Goal: Information Seeking & Learning: Learn about a topic

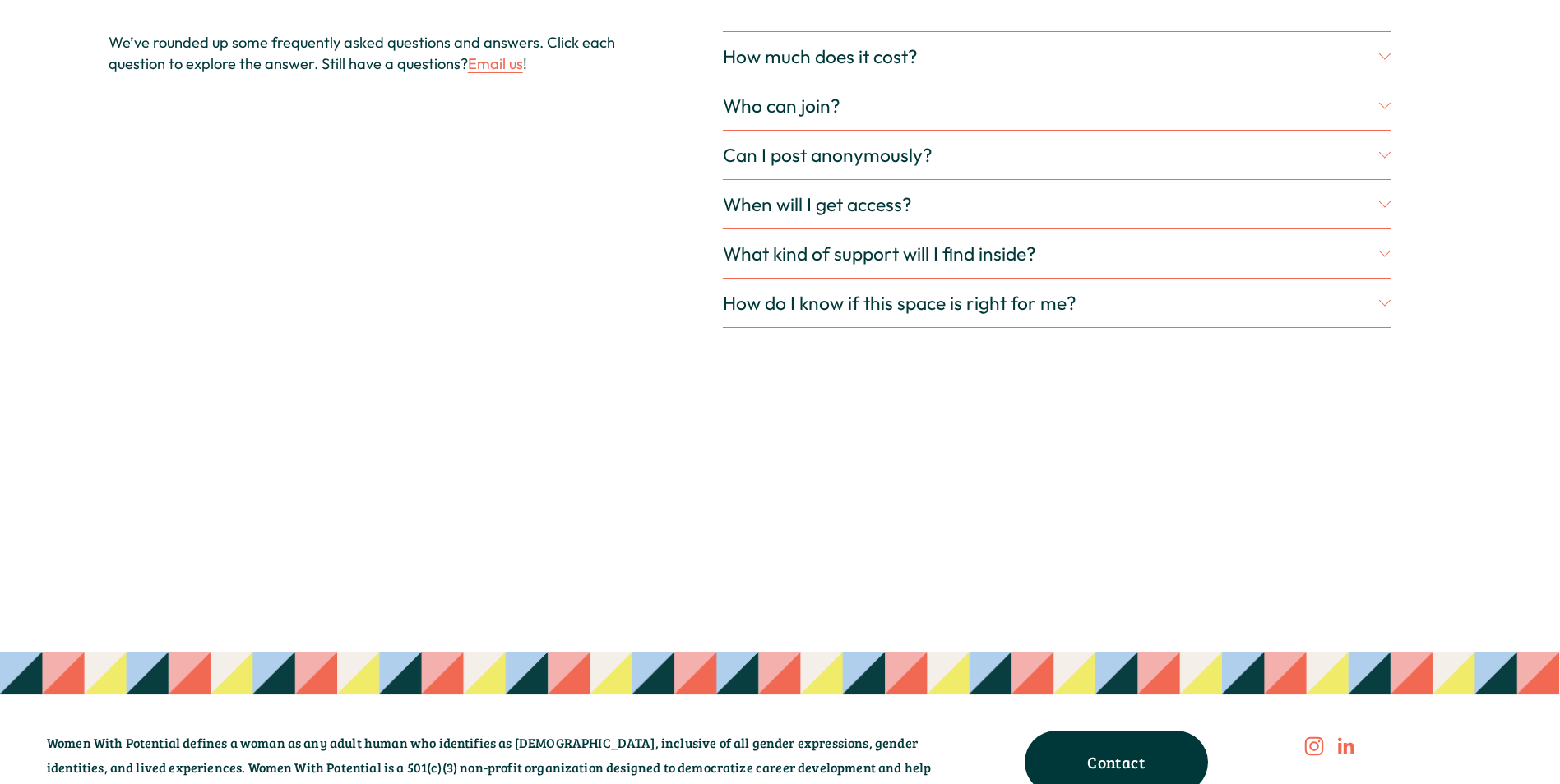
scroll to position [5015, 0]
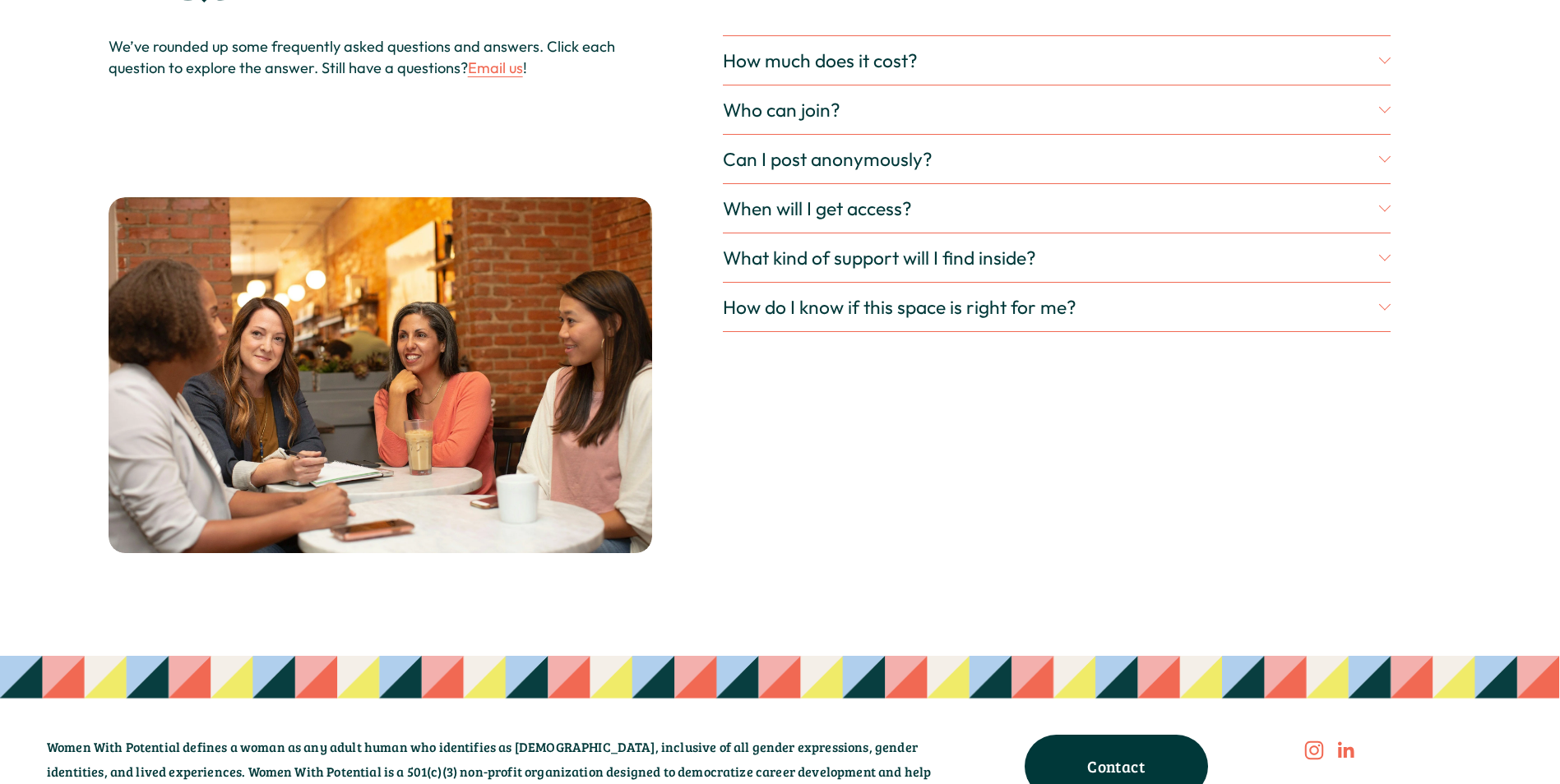
click at [850, 72] on span "How much does it cost?" at bounding box center [1050, 60] width 655 height 24
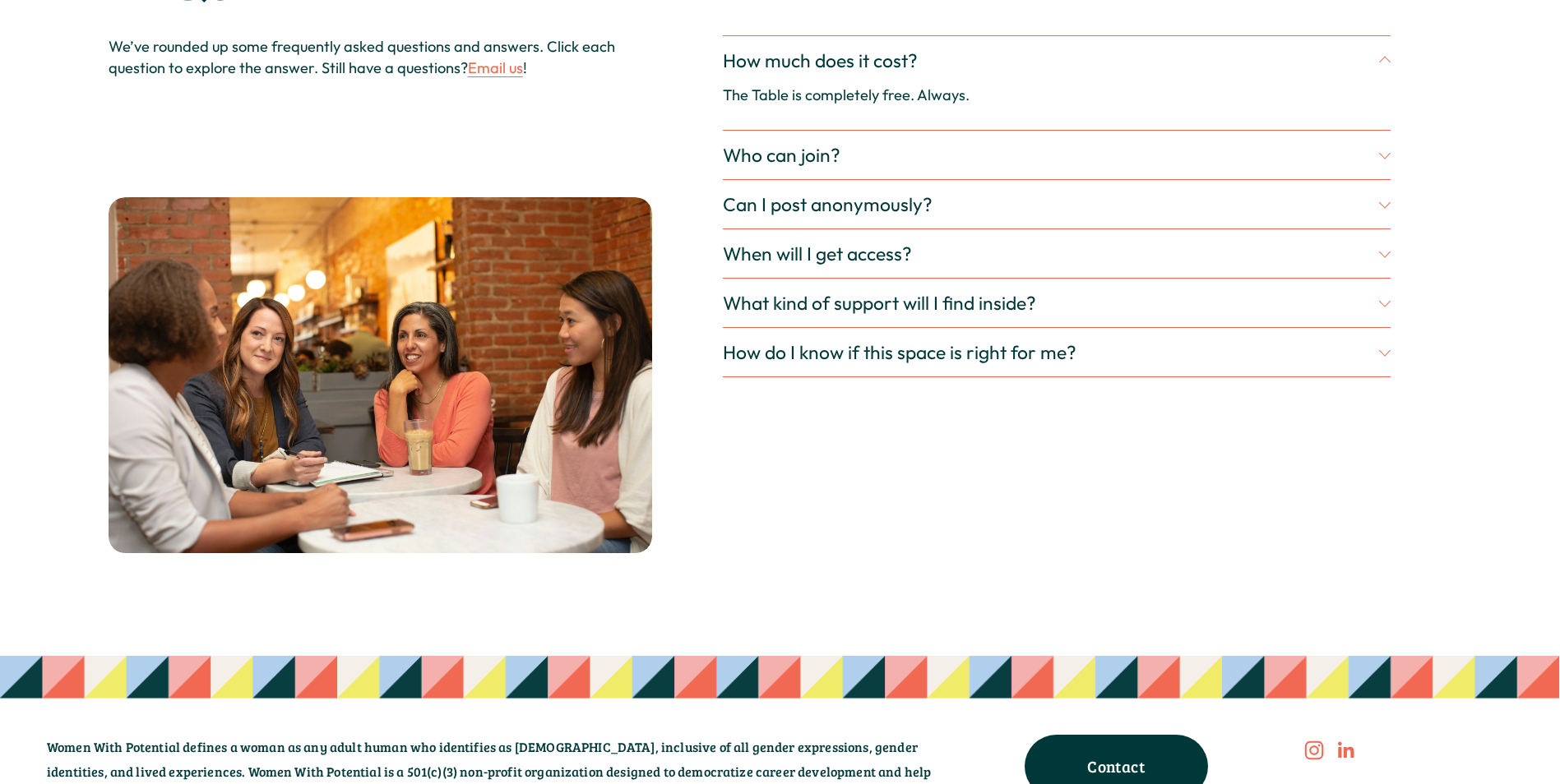
click at [843, 167] on span "Who can join?" at bounding box center [1050, 155] width 655 height 24
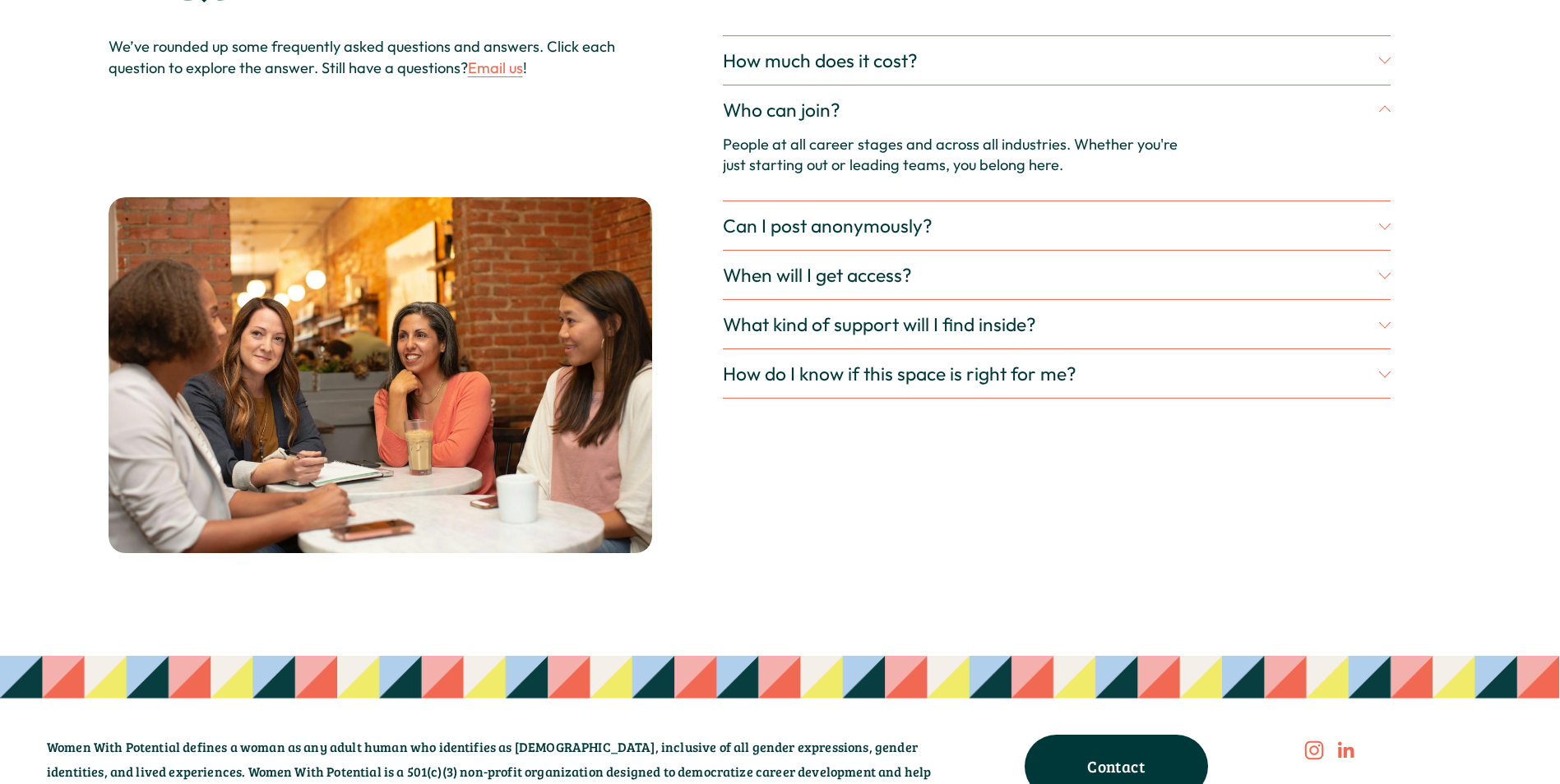
click at [901, 237] on span "Can I post anonymously?" at bounding box center [1050, 226] width 655 height 24
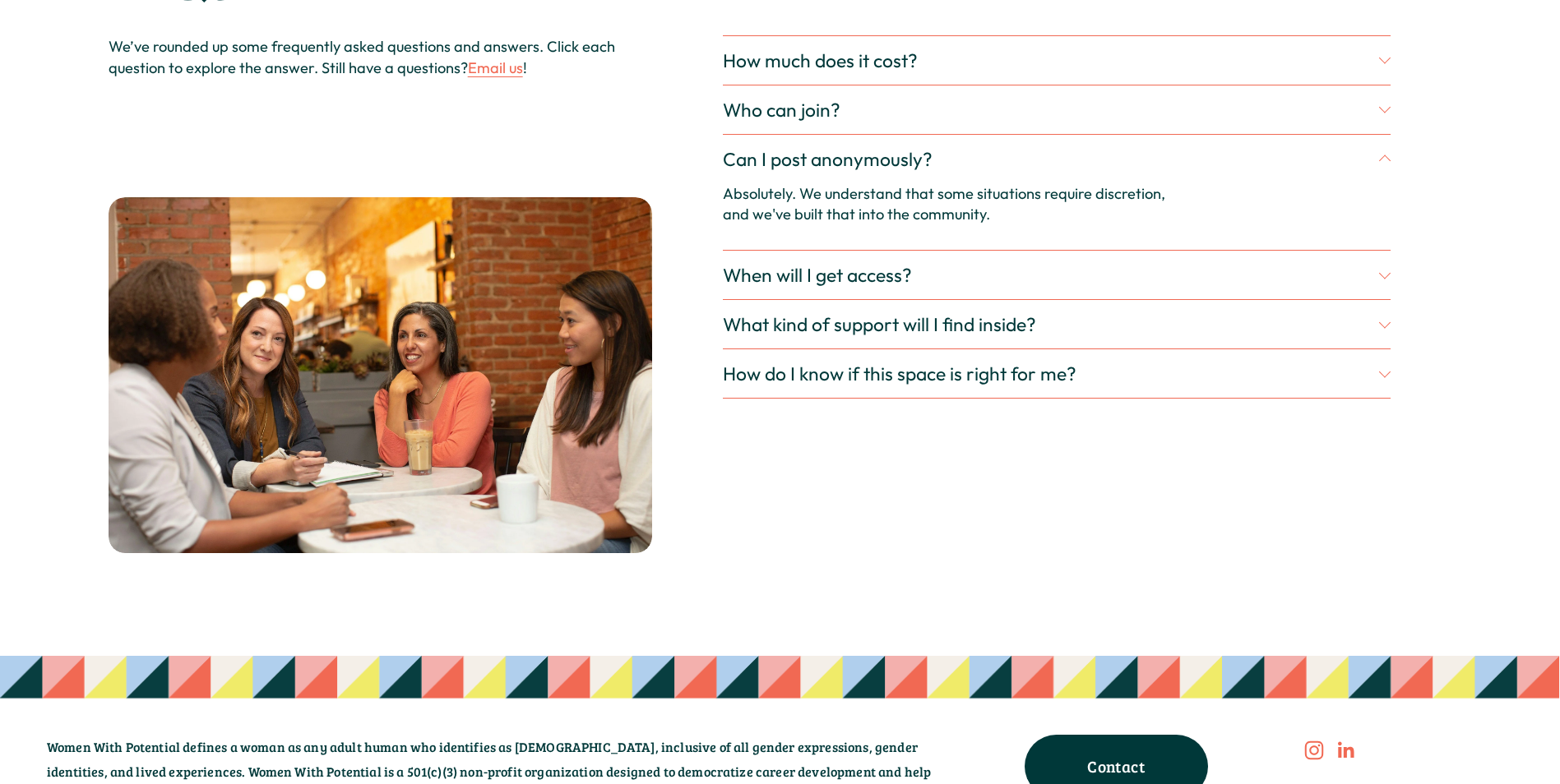
click at [1169, 134] on button "Who can join?" at bounding box center [1056, 110] width 667 height 48
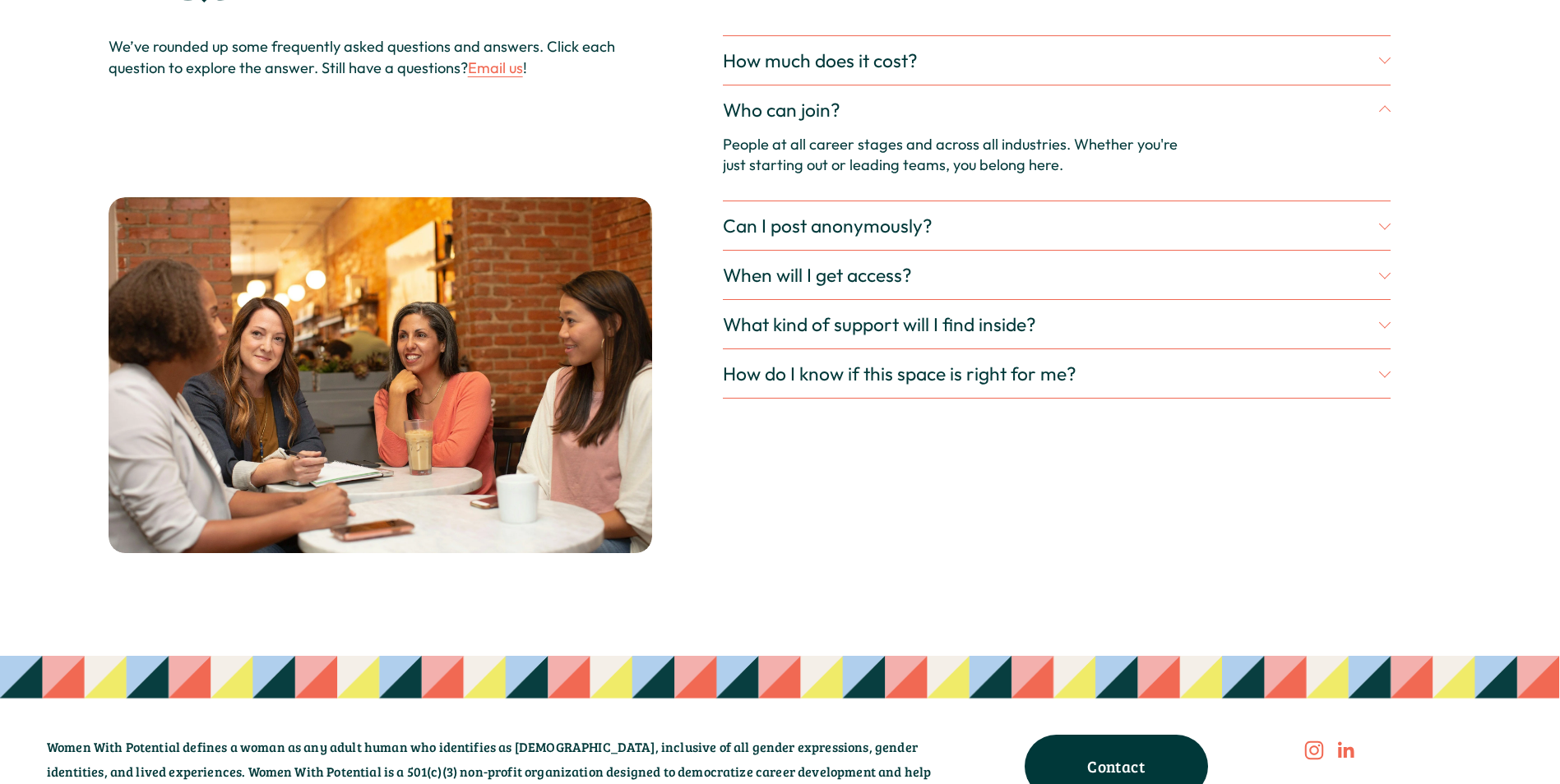
click at [796, 236] on button "Can I post anonymously?" at bounding box center [1056, 226] width 667 height 48
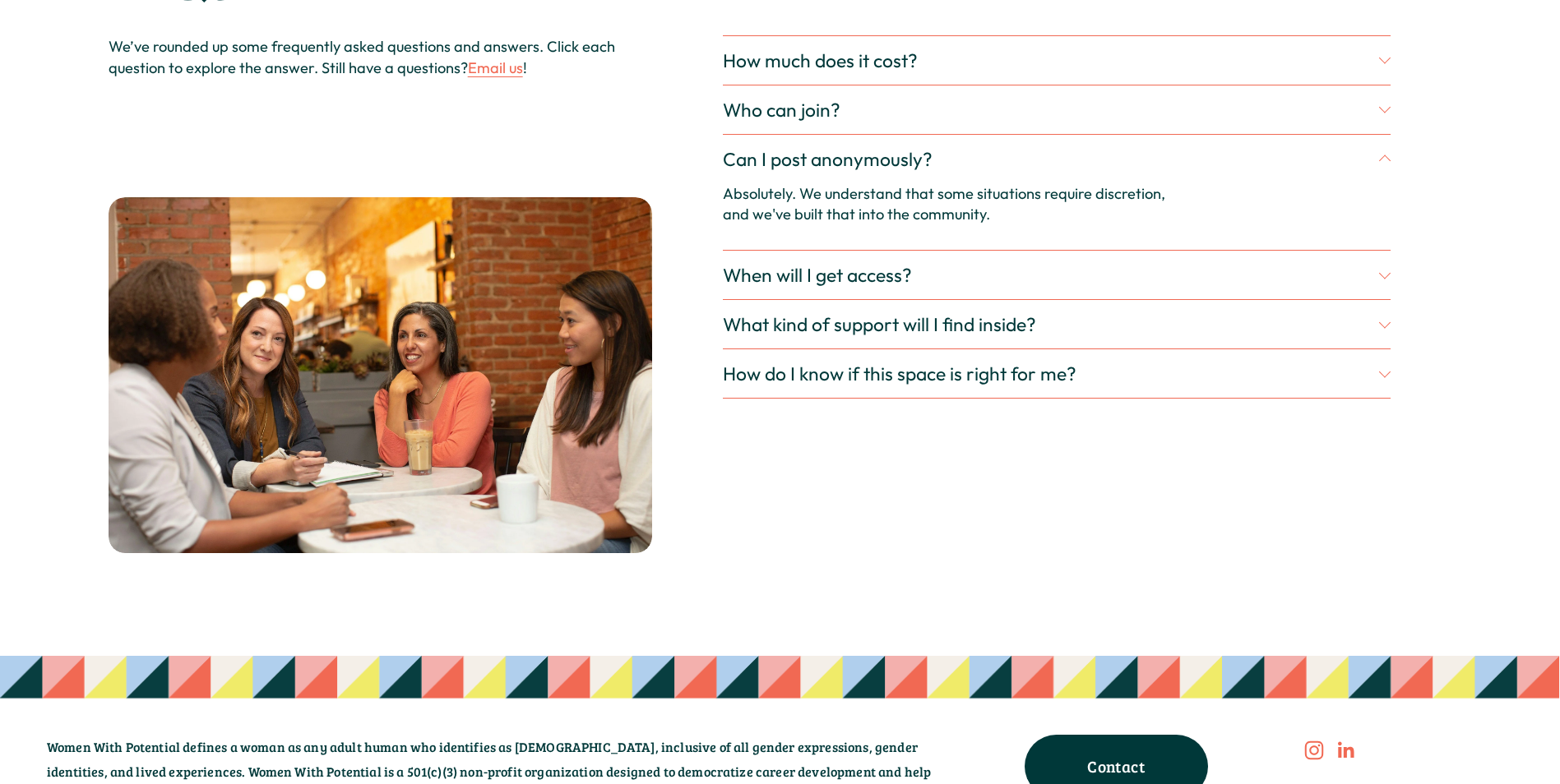
click at [864, 300] on button "When will I get access?" at bounding box center [1056, 275] width 667 height 48
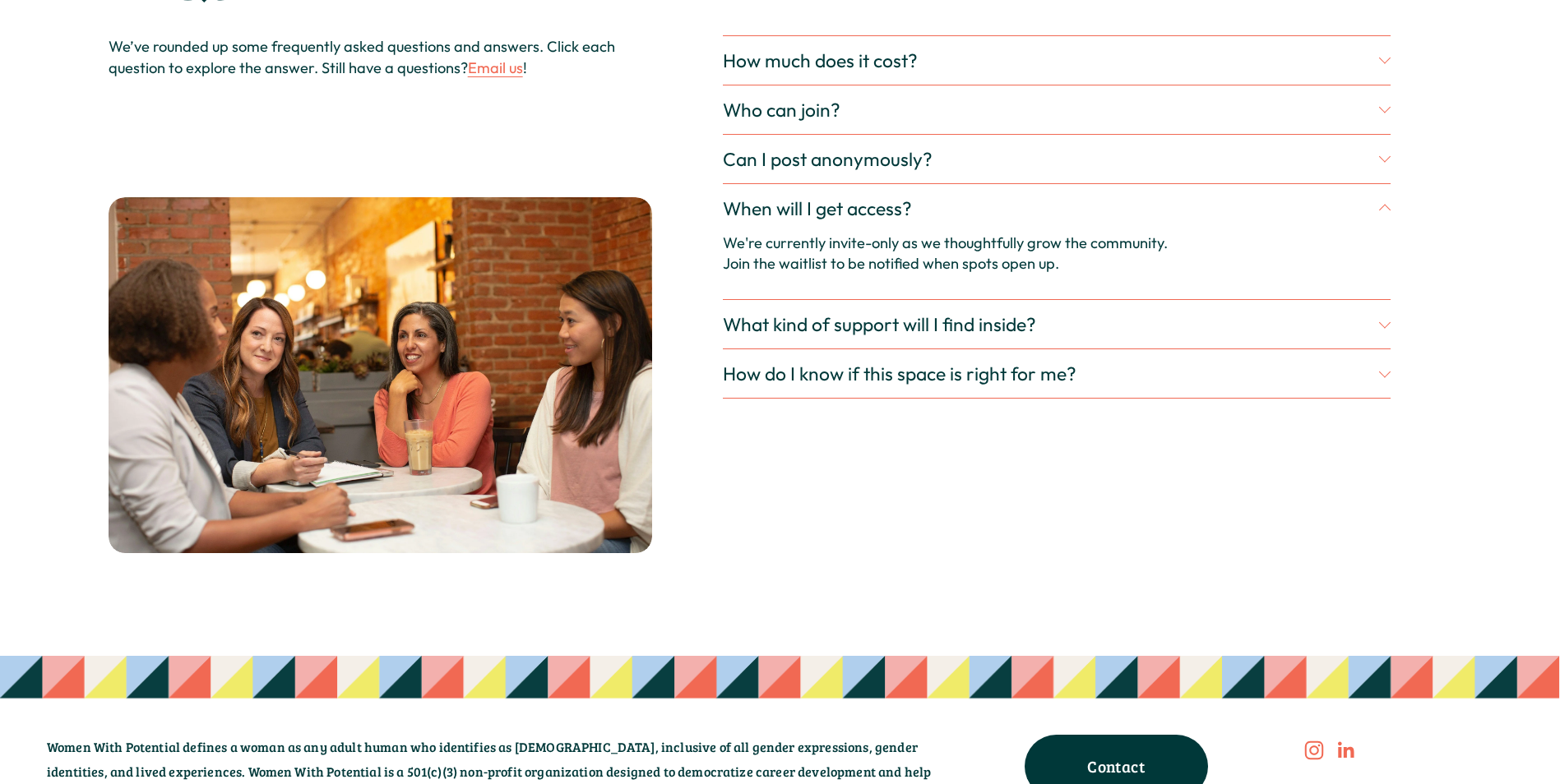
click at [872, 336] on span "What kind of support will I find inside?" at bounding box center [1050, 324] width 655 height 24
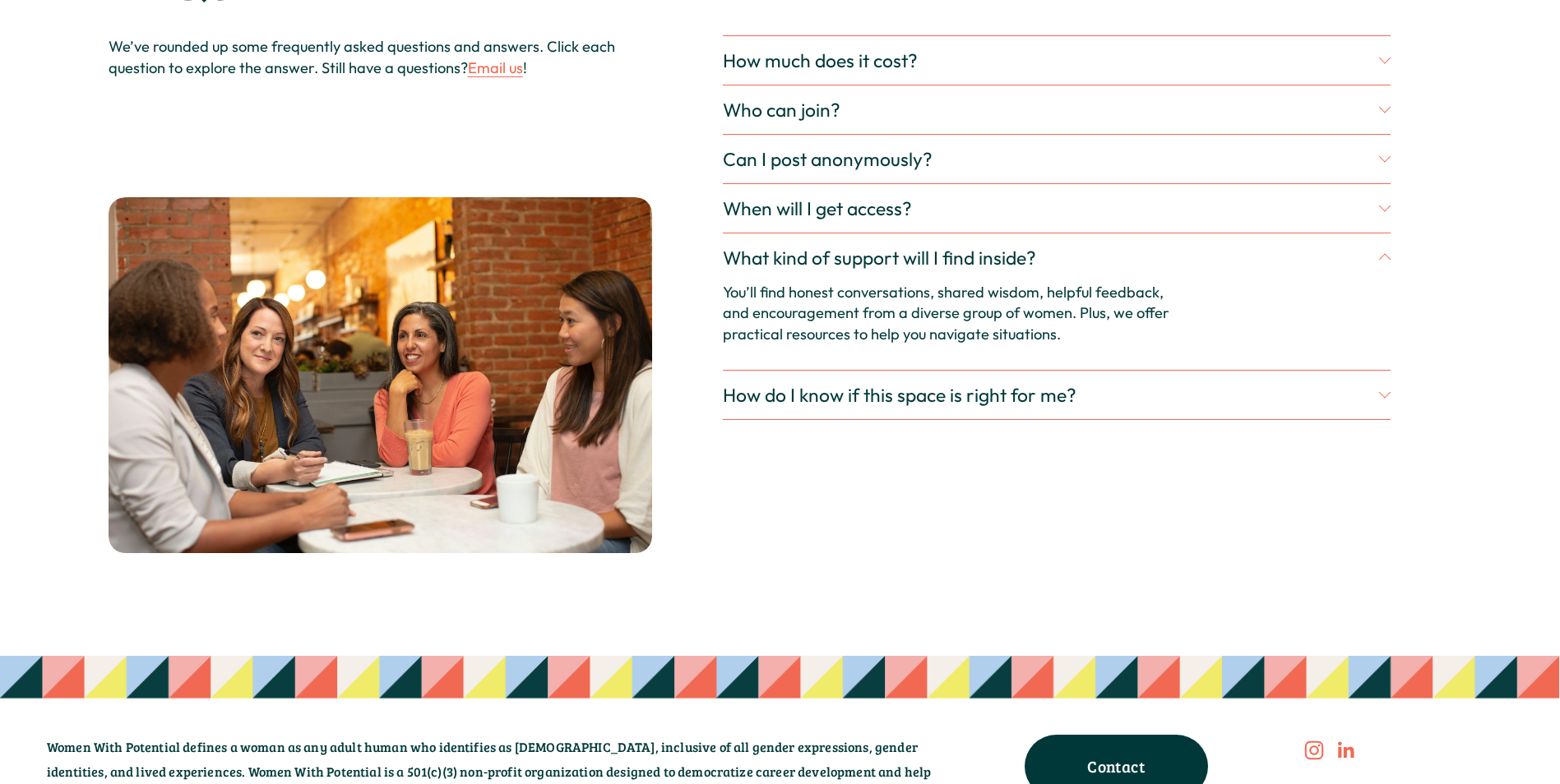
click at [812, 454] on div "How much does it cost? The Table is completely free. Always. Who can join? Peop…" at bounding box center [1056, 294] width 667 height 518
click at [827, 407] on span "How do I know if this space is right for me?" at bounding box center [1050, 394] width 655 height 24
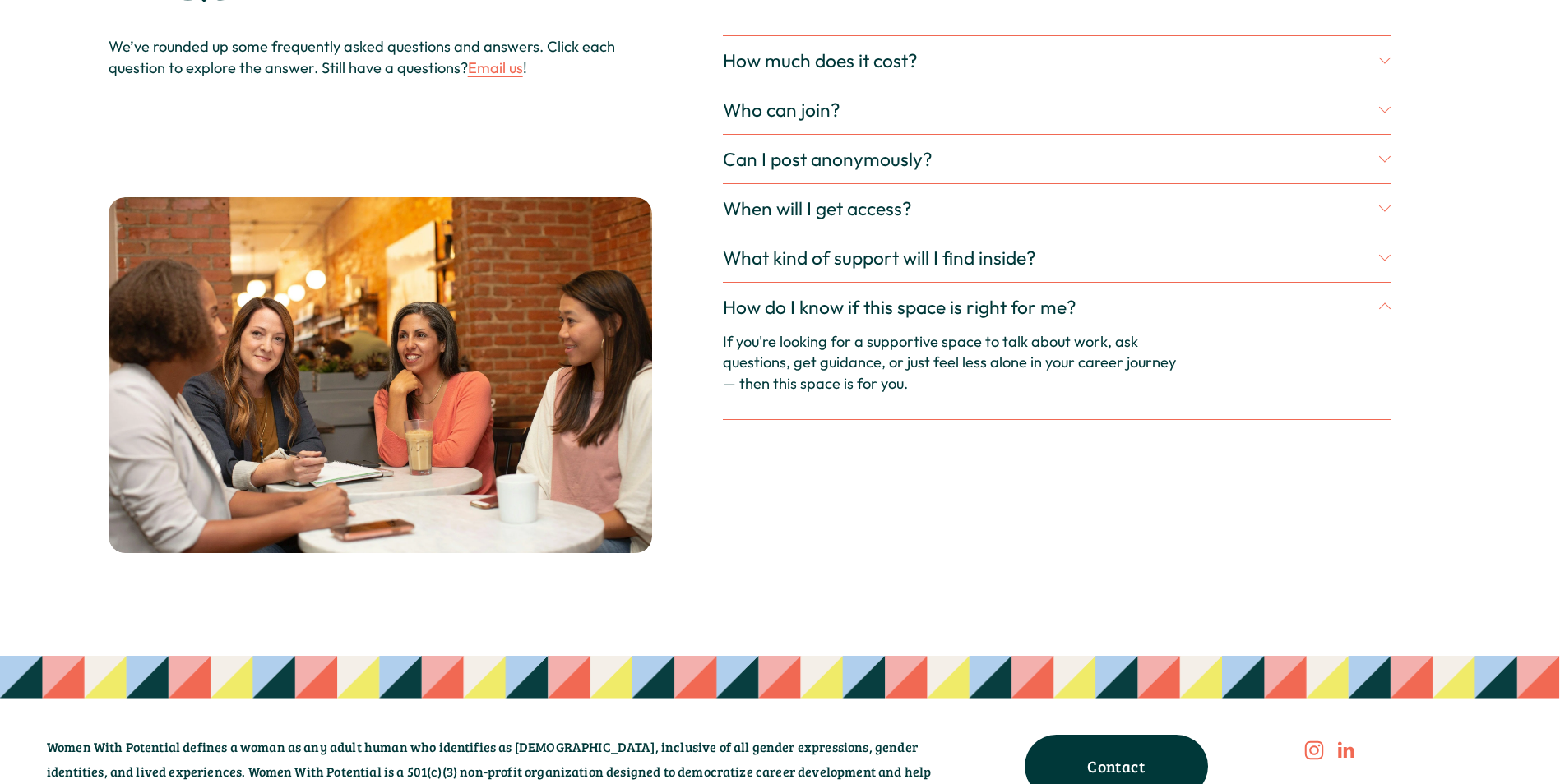
click at [907, 282] on button "What kind of support will I find inside?" at bounding box center [1056, 258] width 667 height 48
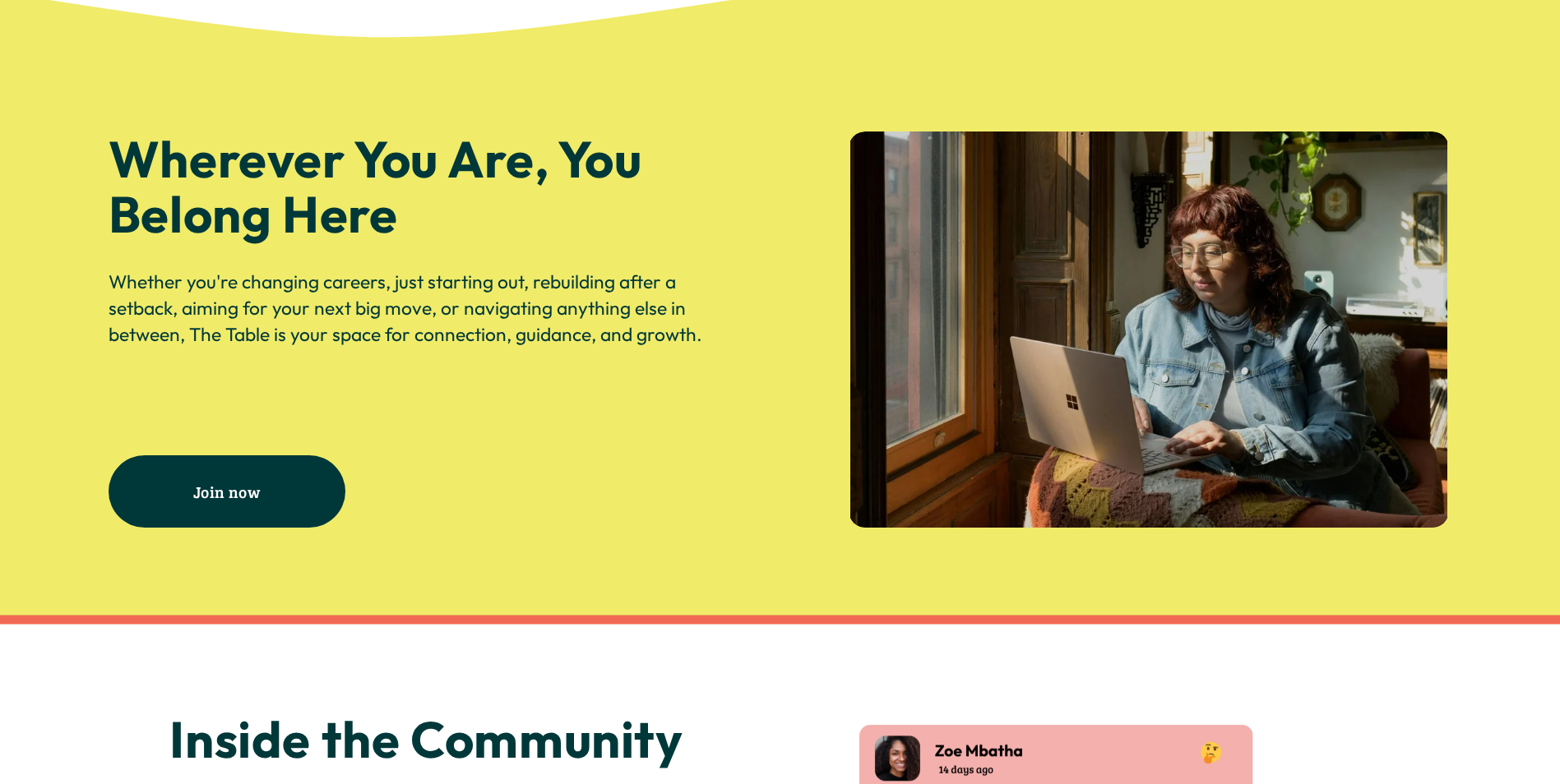
scroll to position [2726, 0]
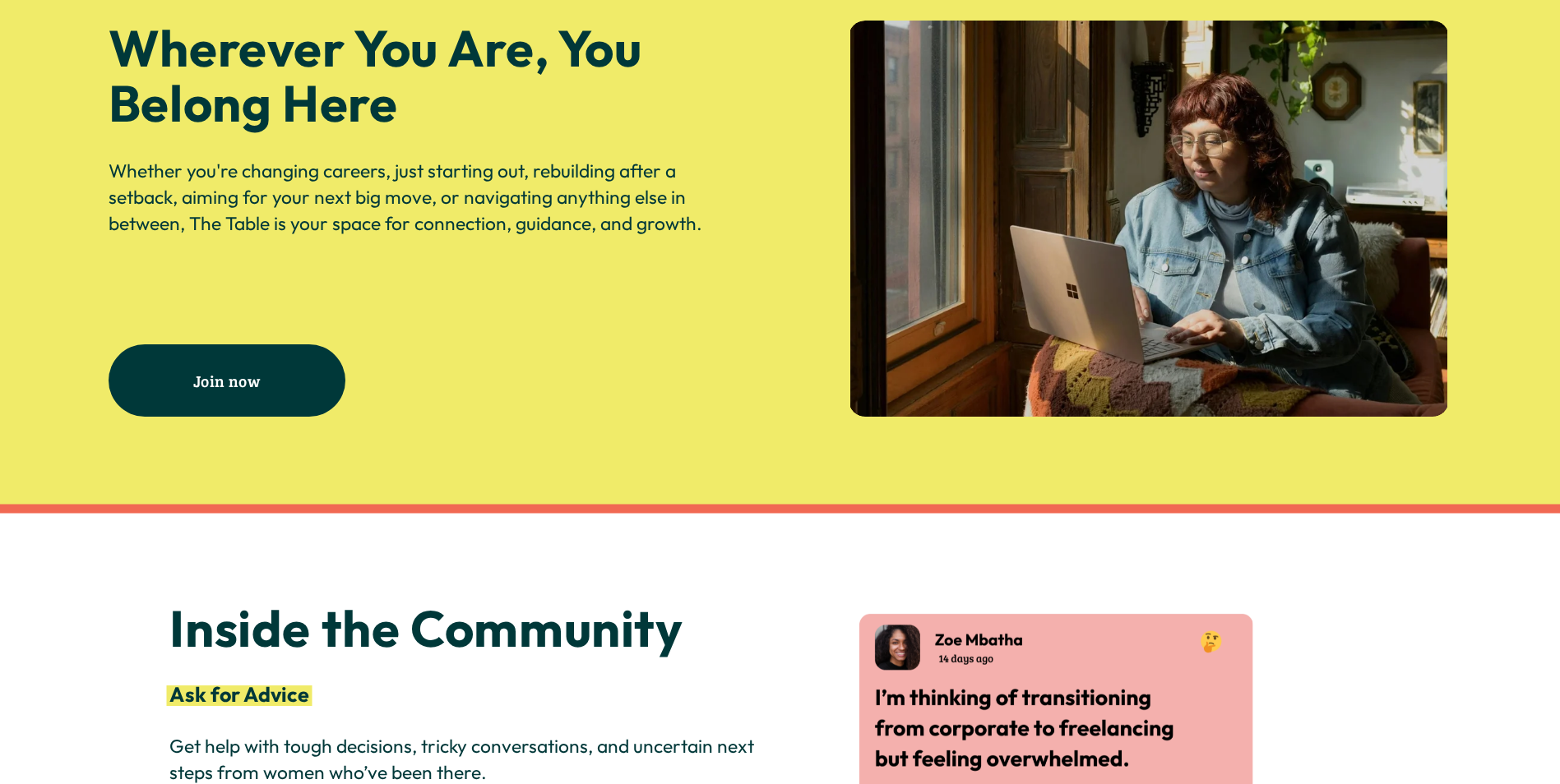
click at [261, 415] on link "Join now" at bounding box center [226, 380] width 237 height 72
